Goal: Check status: Check status

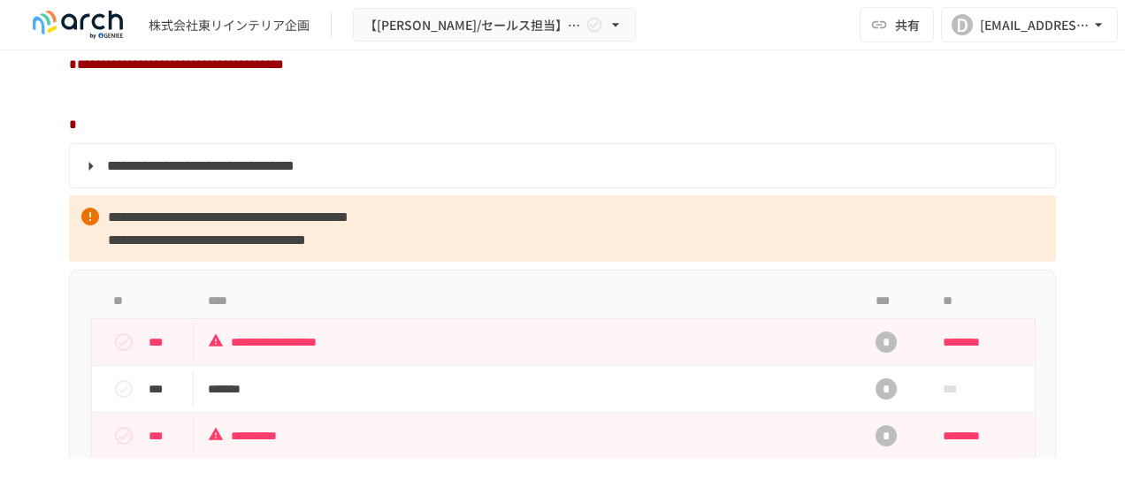
scroll to position [1690, 0]
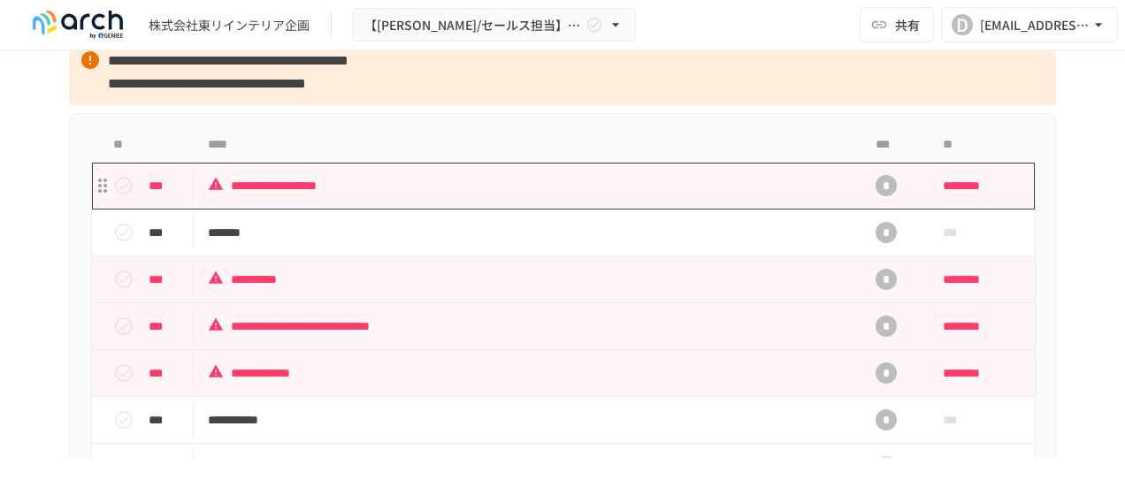
click at [393, 197] on p "**********" at bounding box center [526, 186] width 636 height 22
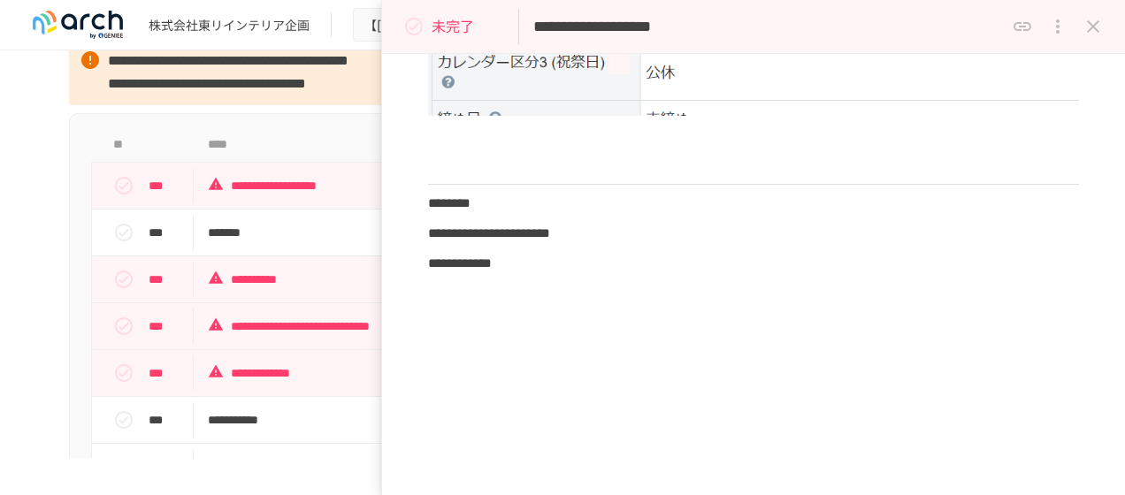
scroll to position [619, 0]
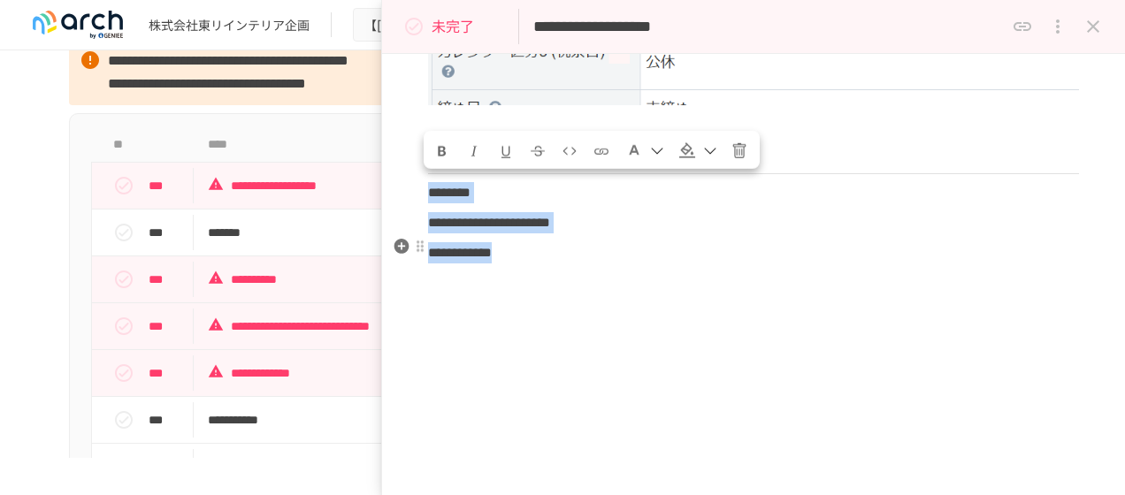
drag, startPoint x: 428, startPoint y: 188, endPoint x: 641, endPoint y: 241, distance: 219.5
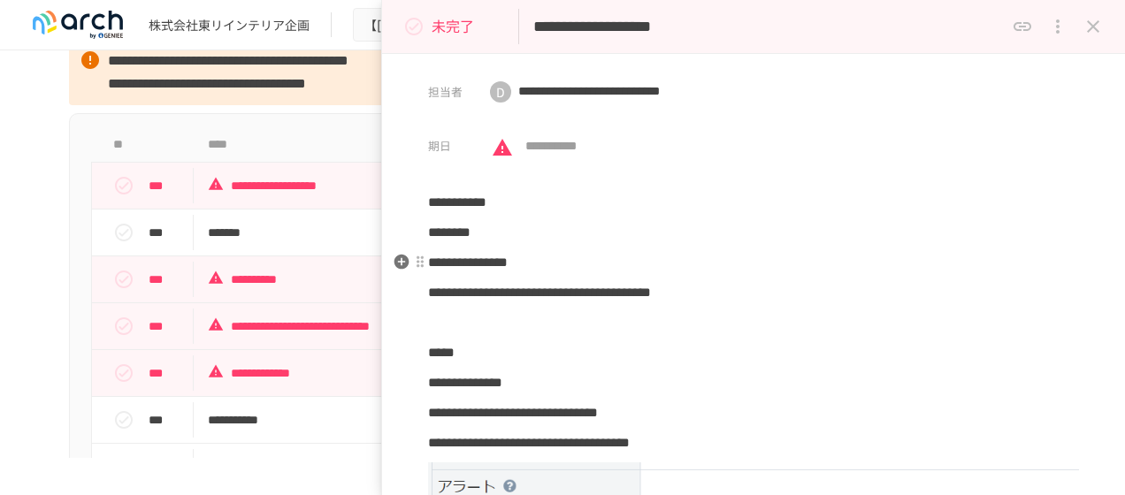
scroll to position [0, 0]
click at [1102, 30] on icon "close drawer" at bounding box center [1093, 26] width 21 height 21
